Goal: Information Seeking & Learning: Learn about a topic

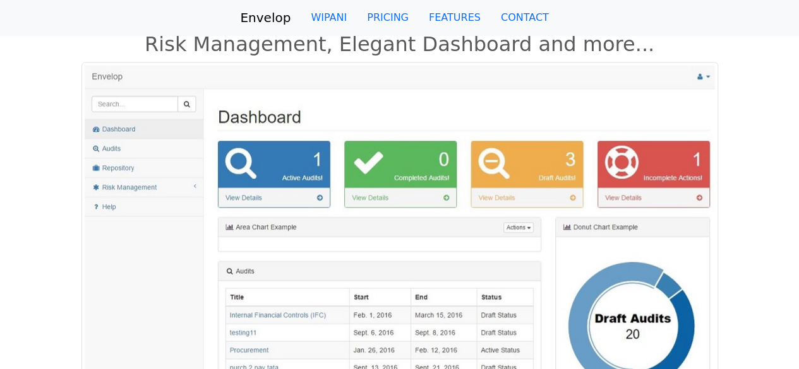
scroll to position [851, 0]
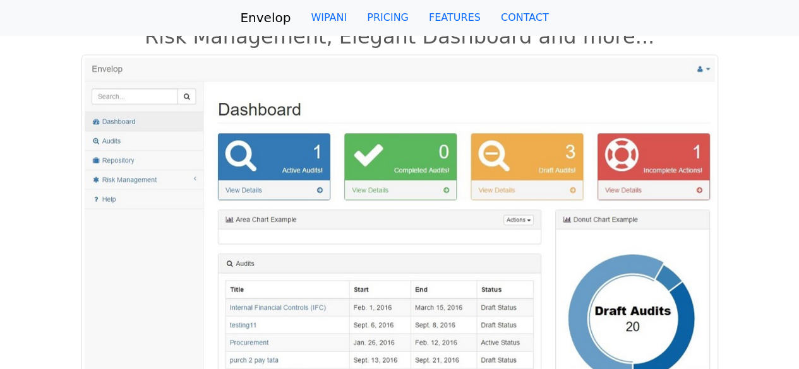
drag, startPoint x: 0, startPoint y: 0, endPoint x: 808, endPoint y: 263, distance: 849.5
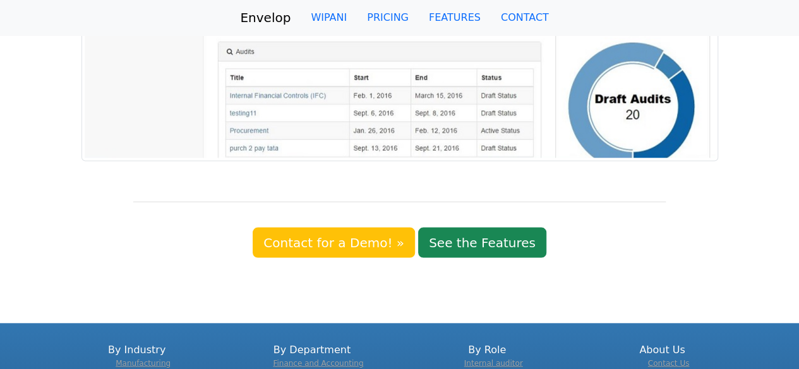
scroll to position [1172, 0]
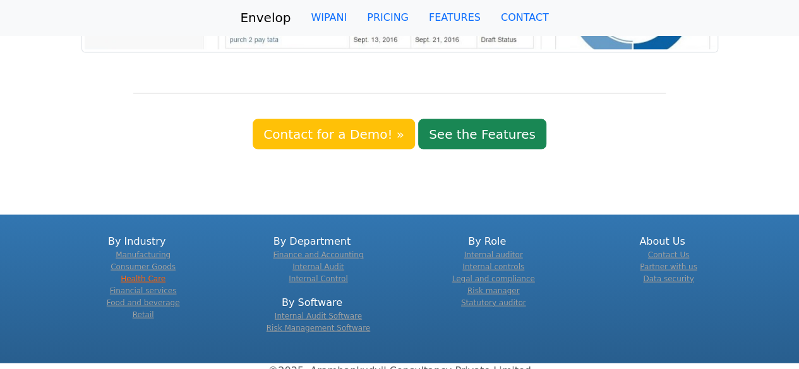
click at [145, 274] on link "Health Care" at bounding box center [143, 278] width 45 height 9
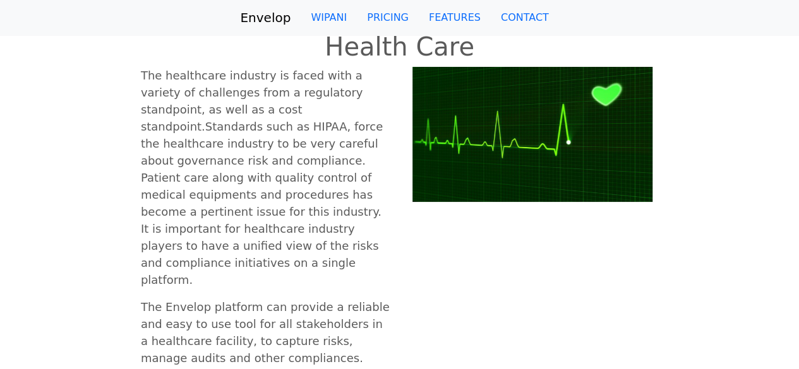
drag, startPoint x: 804, startPoint y: 105, endPoint x: 802, endPoint y: -4, distance: 109.9
click at [798, 0] on html "Envelop WIPANI PRICING FEATURES CONTACT By continuing your visit to this site, …" at bounding box center [399, 331] width 799 height 662
click at [393, 20] on link "PRICING" at bounding box center [388, 17] width 62 height 25
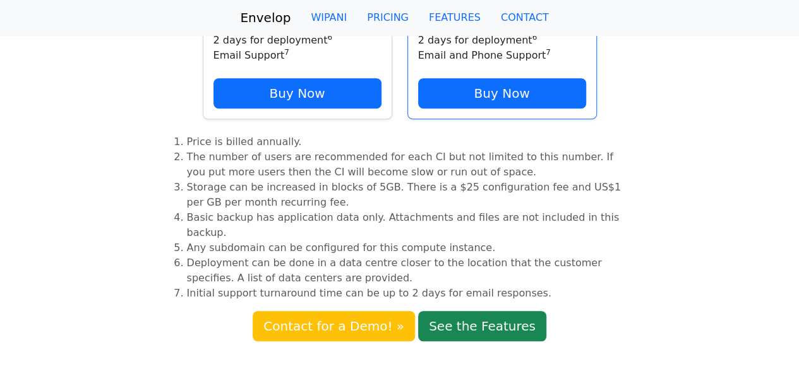
scroll to position [286, 0]
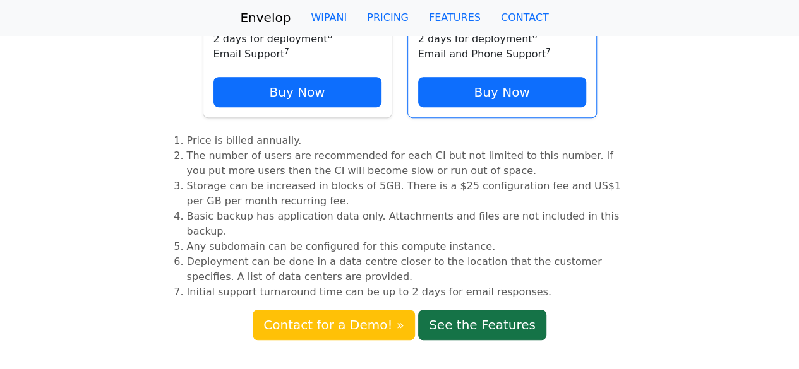
click at [518, 310] on link "See the Features" at bounding box center [482, 325] width 128 height 30
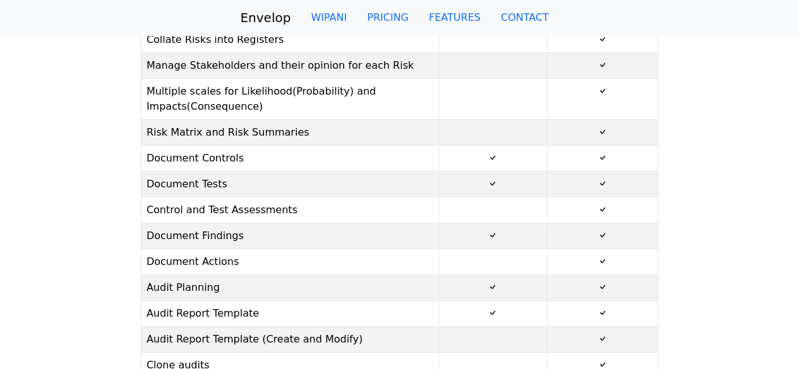
scroll to position [189, 0]
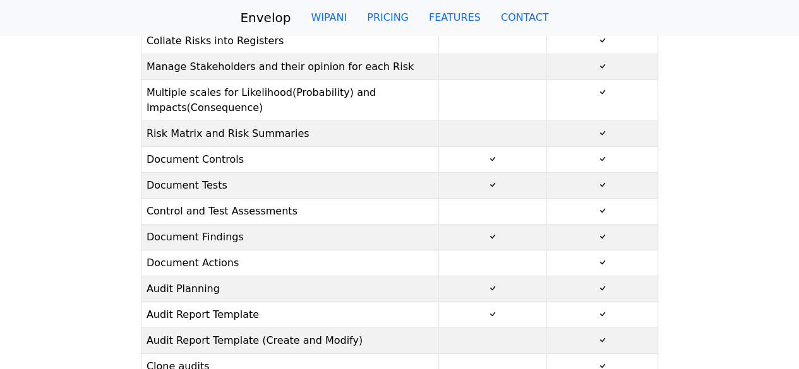
drag, startPoint x: 808, startPoint y: 104, endPoint x: 783, endPoint y: 156, distance: 57.9
click at [783, 156] on html "Envelop WIPANI PRICING FEATURES CONTACT By continuing your visit to this site, …" at bounding box center [399, 307] width 799 height 992
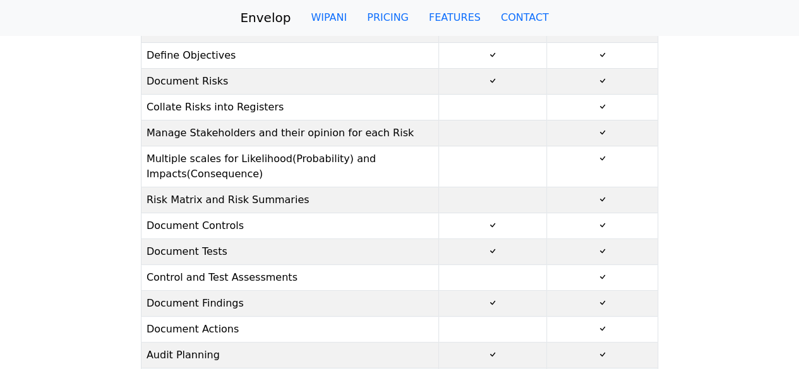
scroll to position [0, 0]
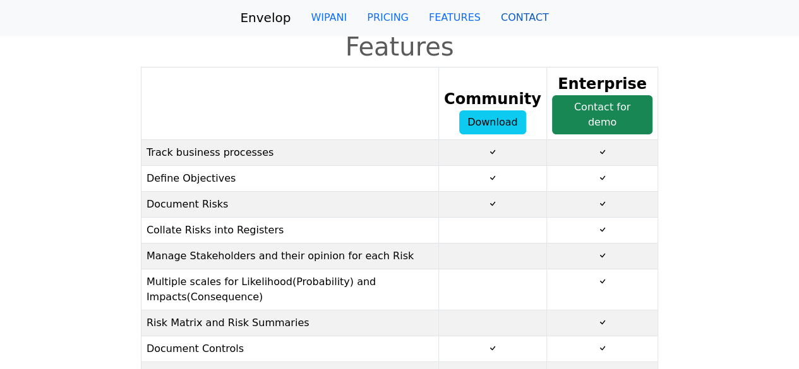
click at [518, 17] on link "CONTACT" at bounding box center [525, 17] width 68 height 25
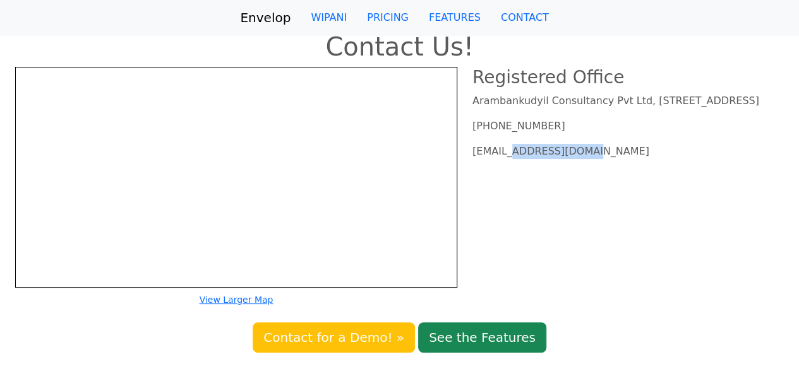
drag, startPoint x: 503, startPoint y: 168, endPoint x: 580, endPoint y: 176, distance: 77.5
click at [580, 176] on div "Registered Office Arambankudyil Consultancy Pvt Ltd, 38/1612C, Kannanthodath La…" at bounding box center [628, 187] width 326 height 241
click at [451, 18] on link "FEATURES" at bounding box center [455, 17] width 72 height 25
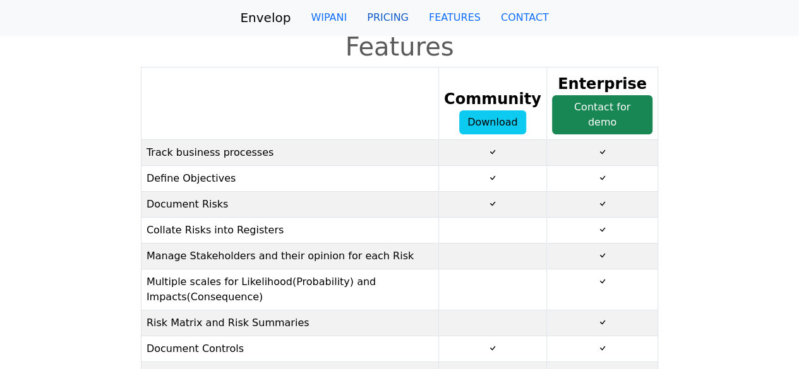
click at [397, 15] on link "PRICING" at bounding box center [388, 17] width 62 height 25
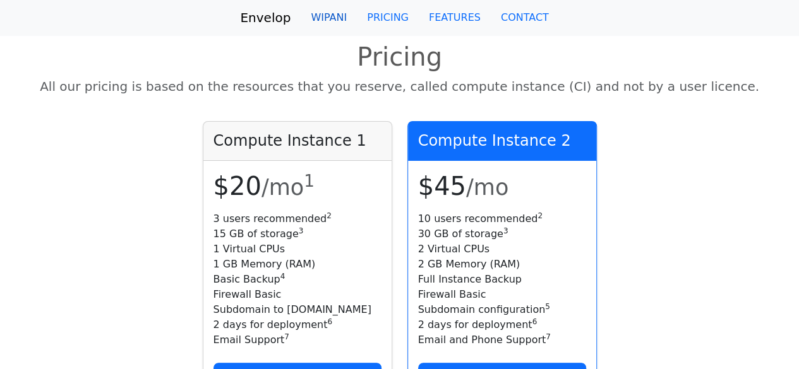
click at [344, 21] on link "WIPANI" at bounding box center [329, 17] width 56 height 25
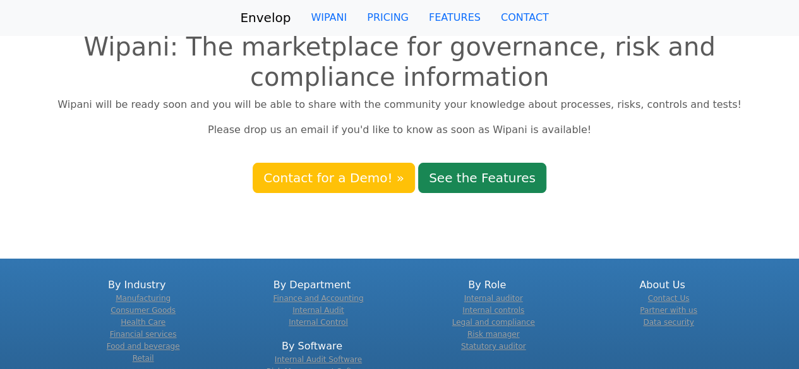
click at [267, 17] on link "Envelop" at bounding box center [265, 17] width 51 height 25
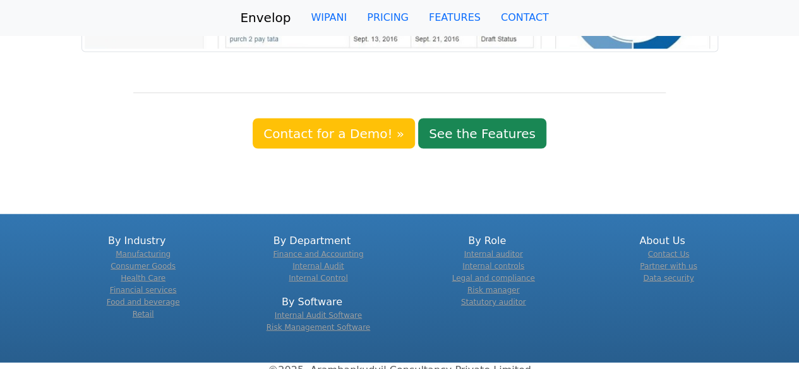
scroll to position [1142, 0]
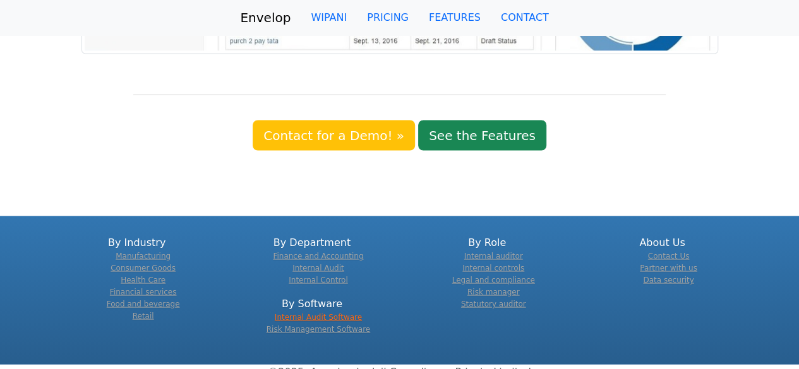
click at [340, 313] on link "Internal Audit Software" at bounding box center [318, 317] width 87 height 9
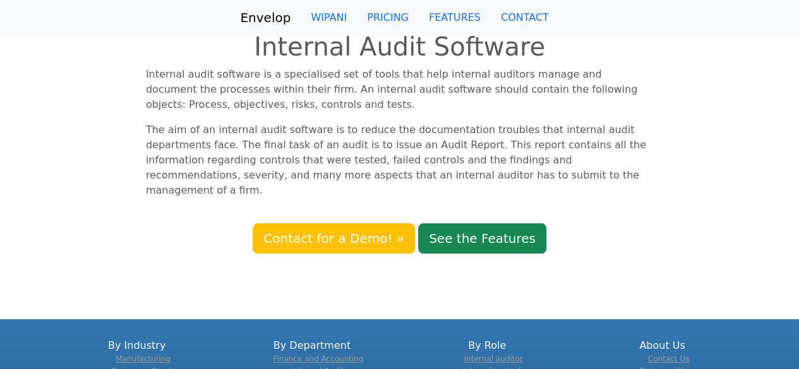
drag, startPoint x: 798, startPoint y: 76, endPoint x: 808, endPoint y: 124, distance: 49.0
click at [798, 124] on html "Envelop [GEOGRAPHIC_DATA] PRICING FEATURES CONTACT By continuing your visit to …" at bounding box center [399, 246] width 799 height 493
